Goal: Information Seeking & Learning: Learn about a topic

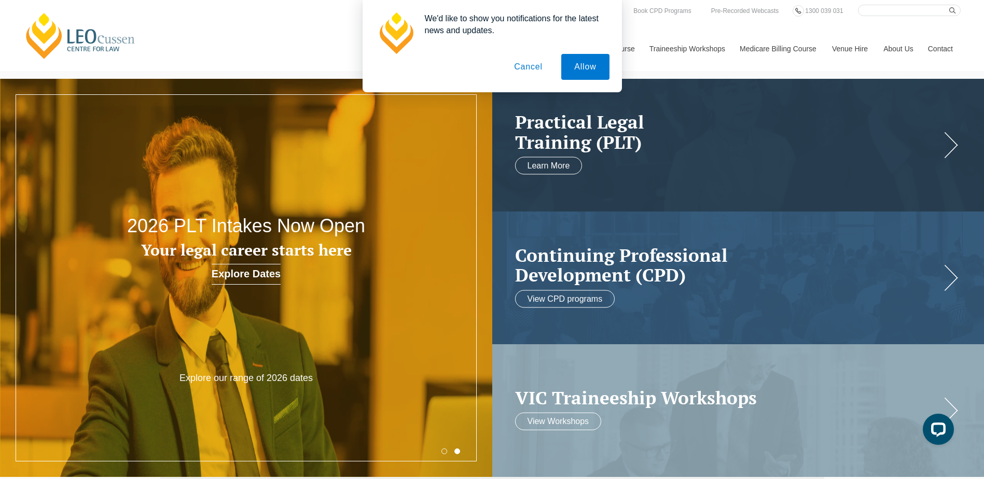
click at [526, 71] on button "Cancel" at bounding box center [528, 67] width 54 height 26
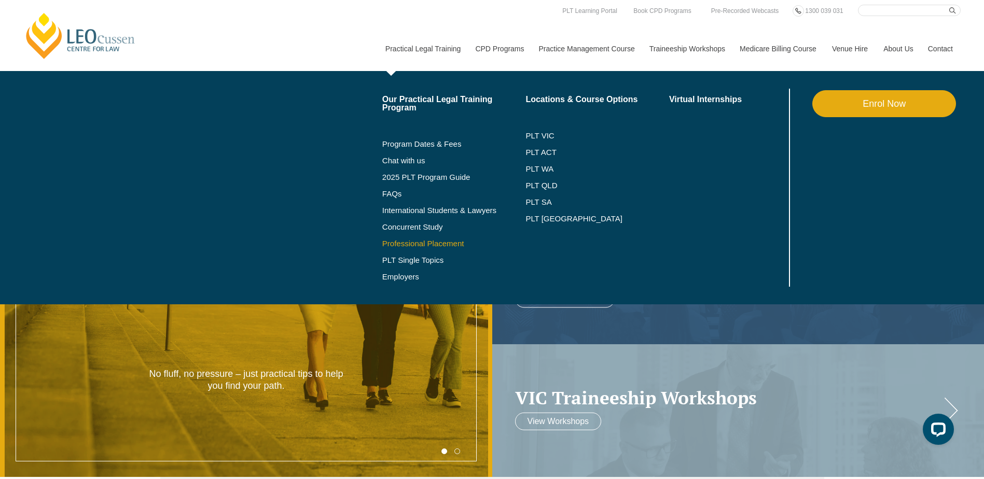
click at [415, 245] on link "Professional Placement" at bounding box center [454, 244] width 144 height 8
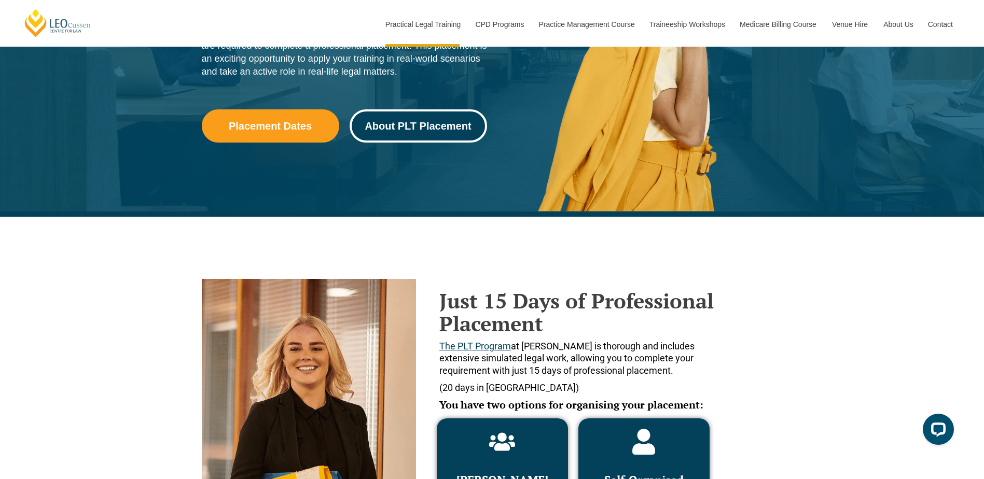
click at [420, 130] on span "About PLT Placement" at bounding box center [418, 126] width 106 height 10
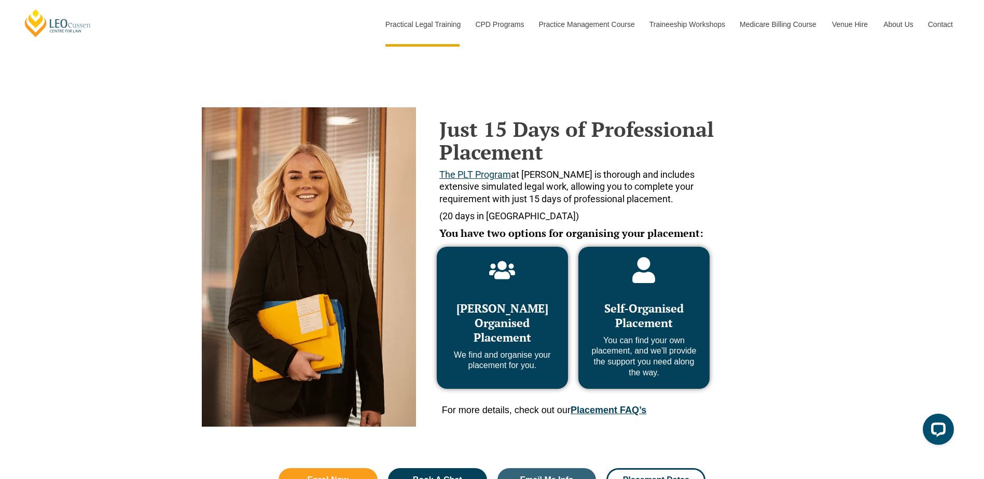
scroll to position [424, 0]
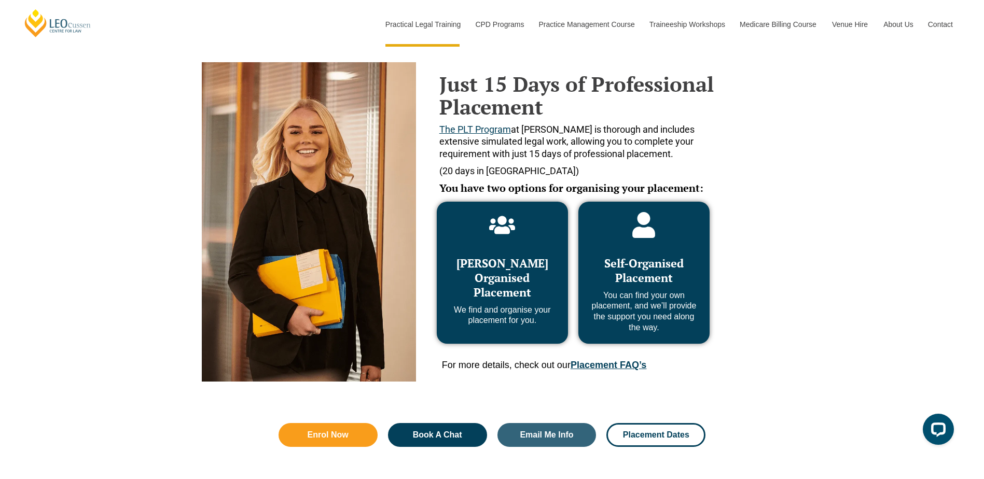
click at [601, 365] on link "Placement FAQ’s" at bounding box center [609, 365] width 76 height 10
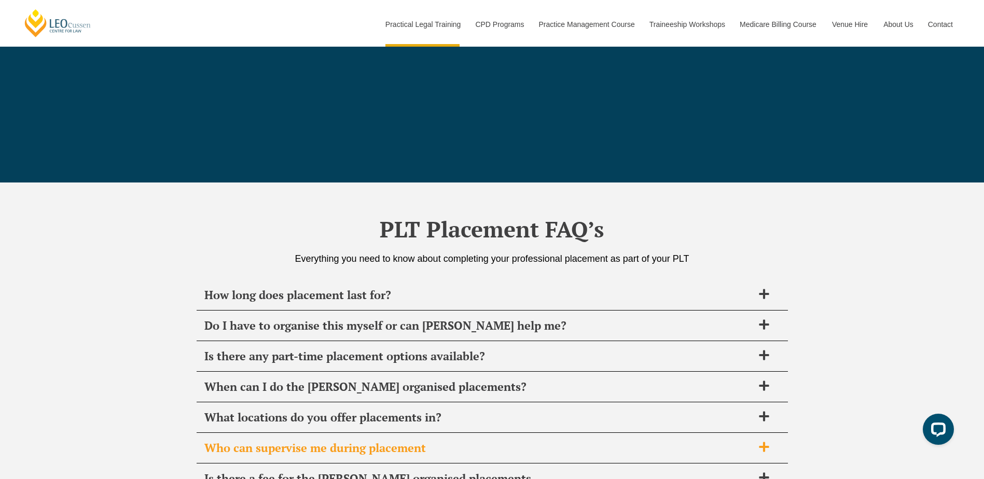
scroll to position [3666, 0]
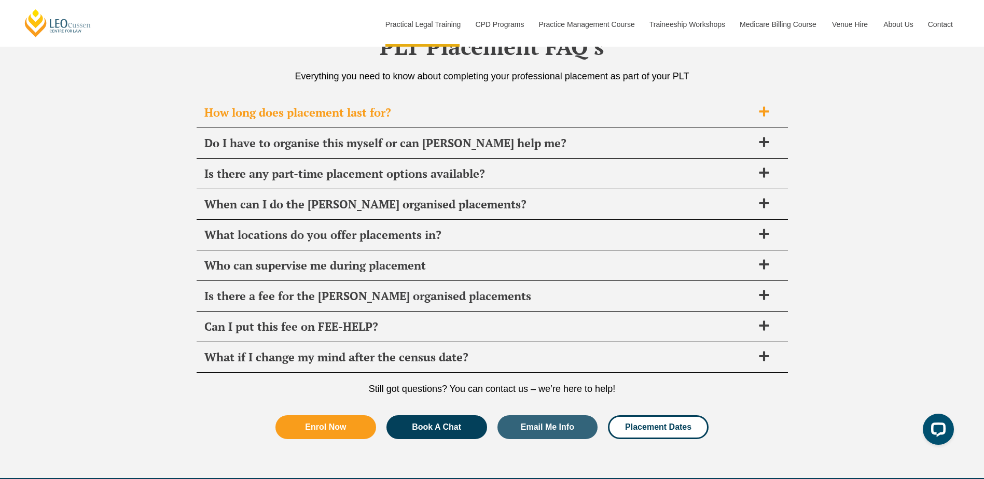
click at [765, 109] on icon at bounding box center [763, 111] width 11 height 11
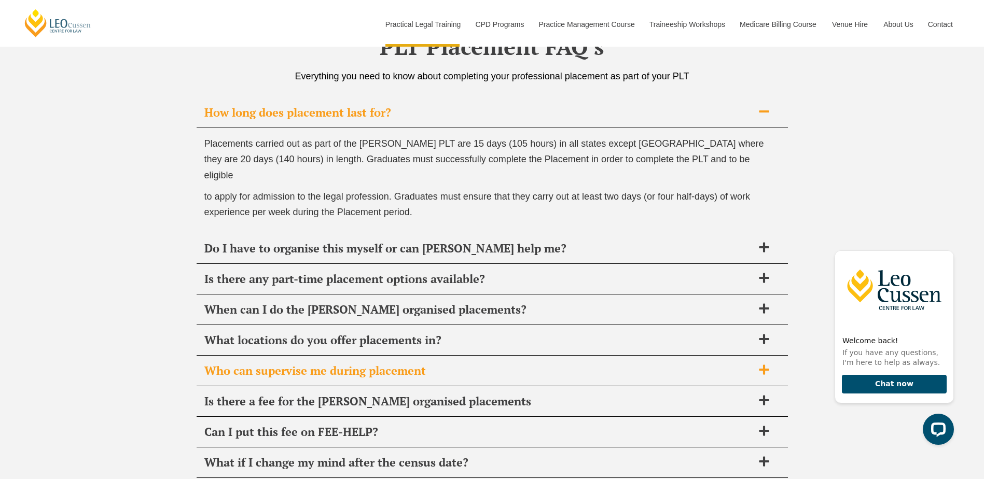
click at [555, 364] on span "Who can supervise me during placement" at bounding box center [478, 371] width 549 height 15
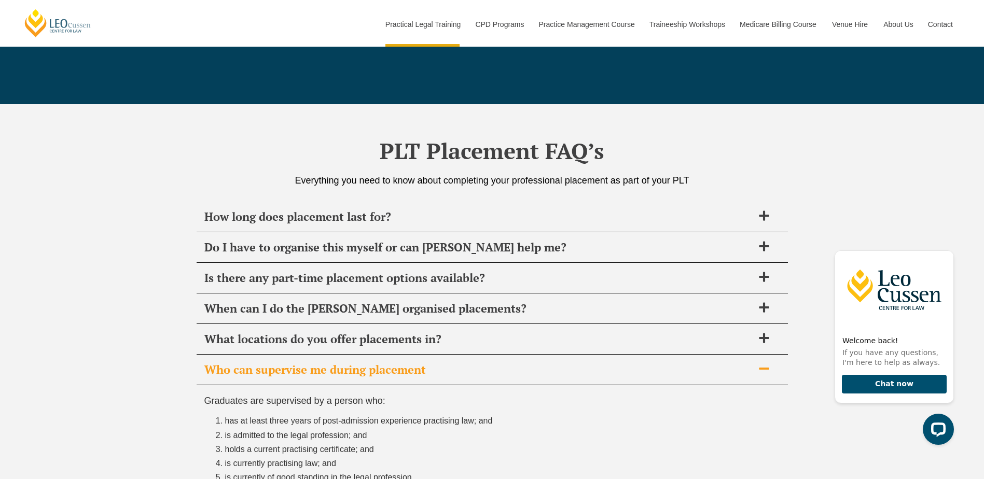
scroll to position [3562, 0]
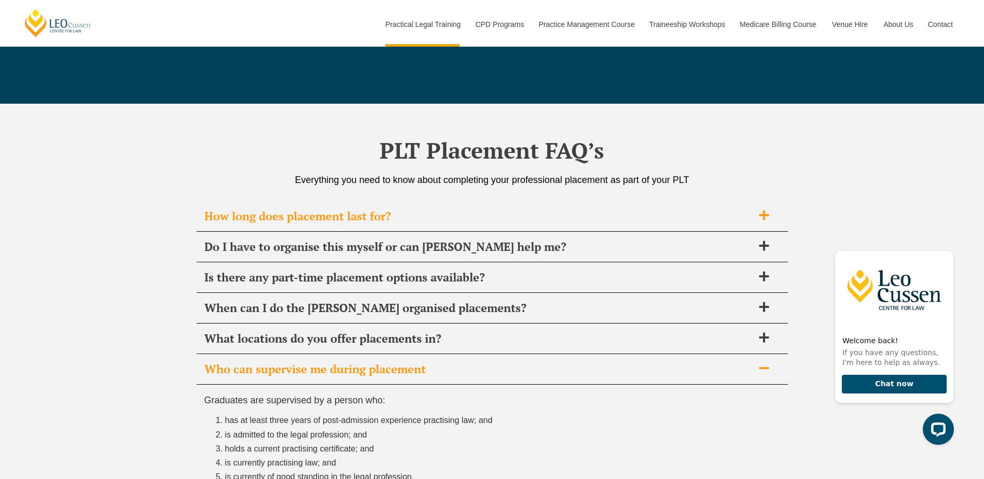
drag, startPoint x: 486, startPoint y: 209, endPoint x: 481, endPoint y: 212, distance: 6.3
click at [485, 208] on div "How long does placement last for?" at bounding box center [492, 216] width 591 height 31
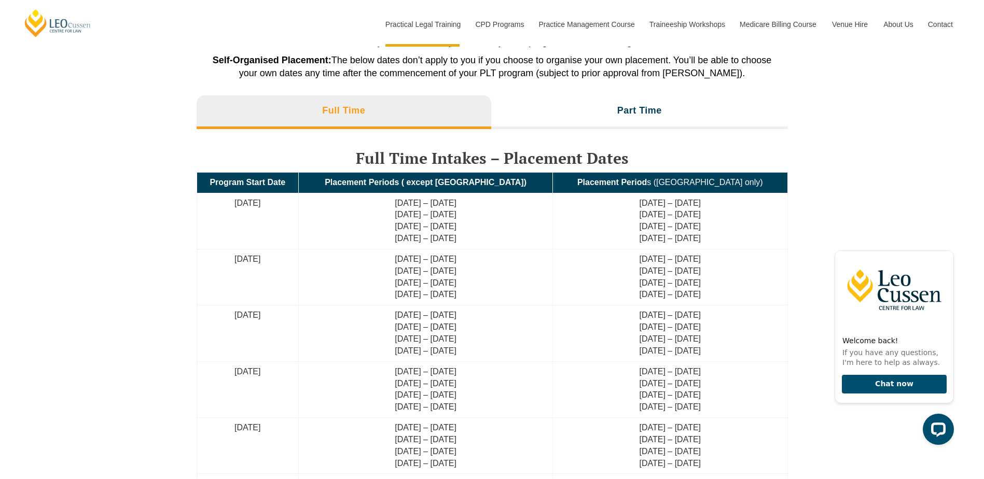
scroll to position [2369, 0]
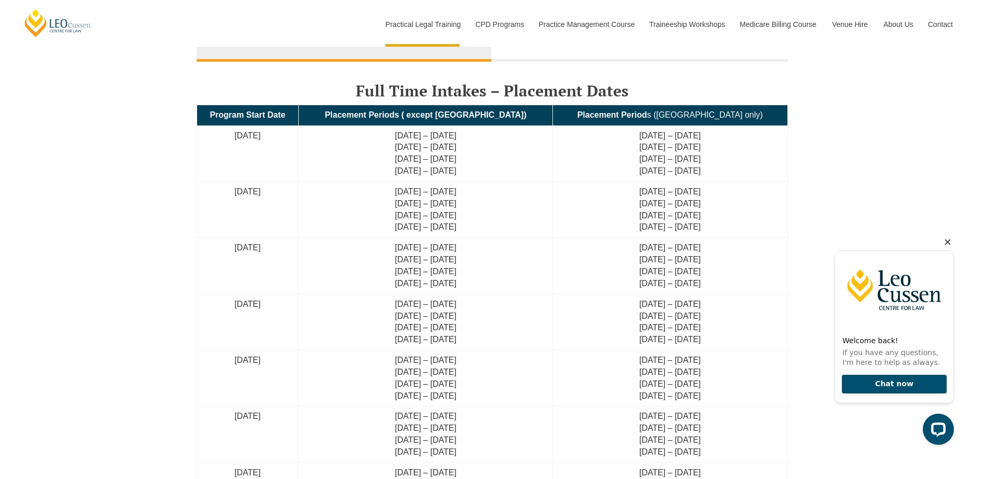
click at [946, 242] on icon "Hide greeting" at bounding box center [948, 242] width 12 height 12
click at [951, 240] on icon "Hide greeting" at bounding box center [948, 242] width 12 height 12
click at [949, 243] on icon "Hide greeting" at bounding box center [948, 243] width 6 height 6
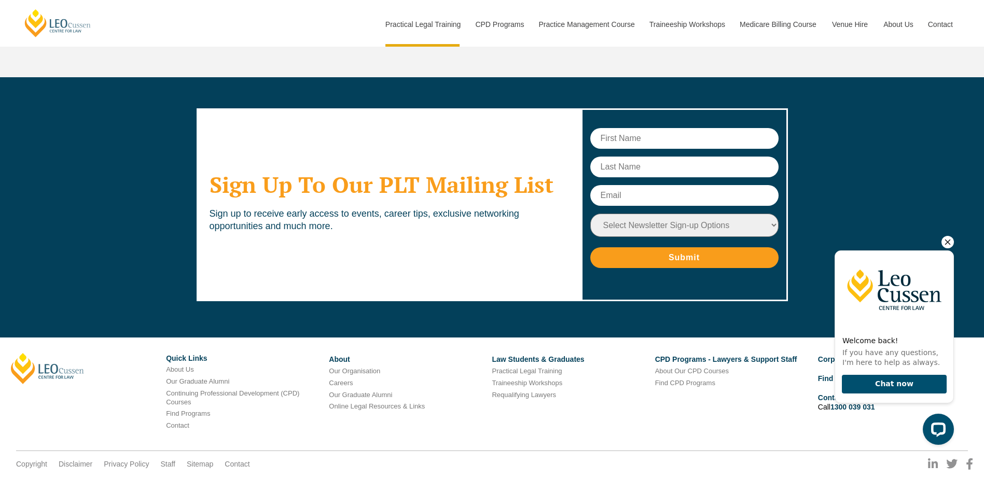
scroll to position [4200, 0]
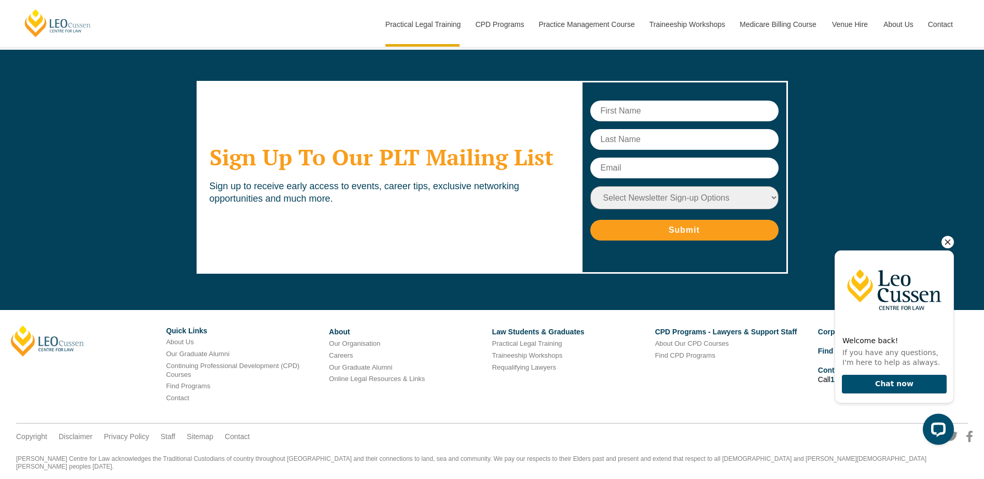
click at [950, 239] on icon "Hide greeting" at bounding box center [948, 242] width 12 height 12
click at [951, 241] on icon "Hide greeting" at bounding box center [948, 242] width 12 height 12
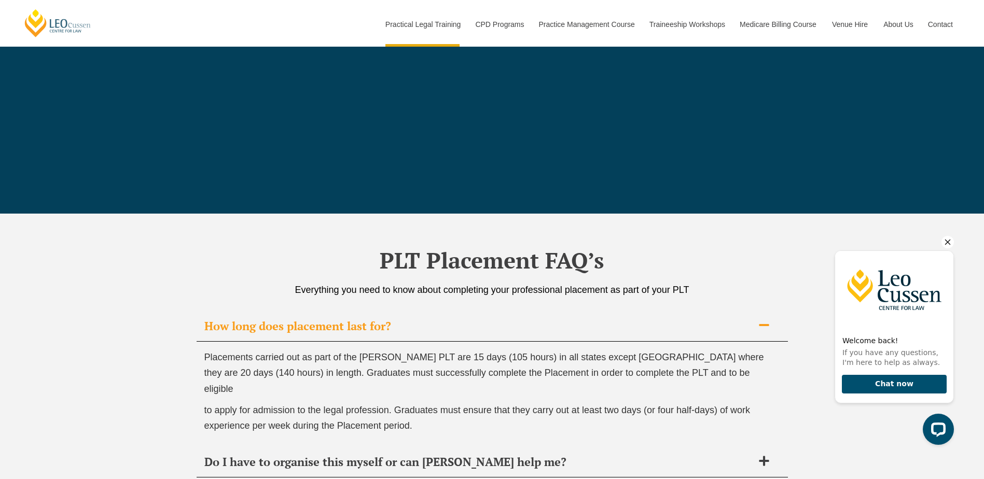
scroll to position [3162, 0]
